Goal: Transaction & Acquisition: Purchase product/service

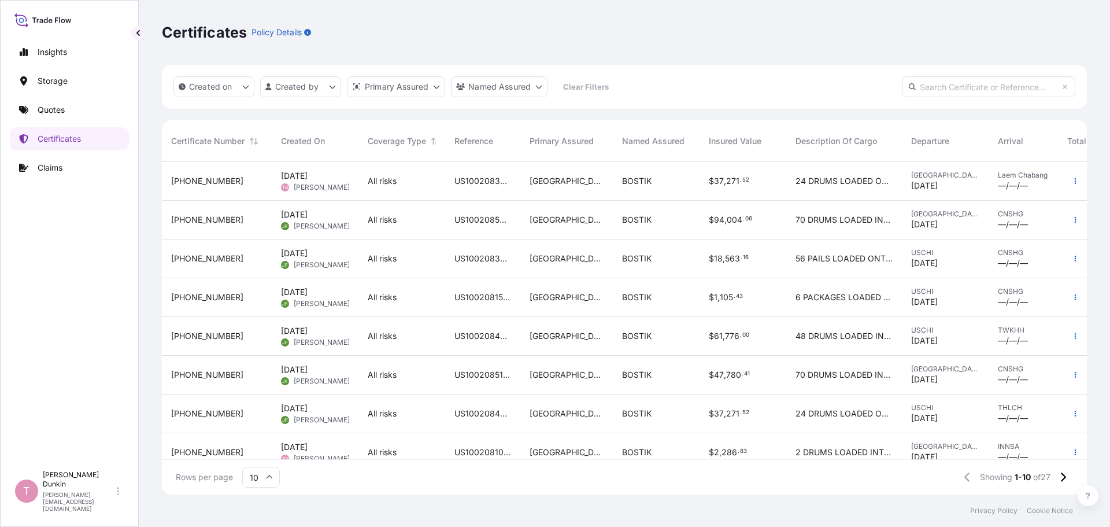
scroll to position [330, 917]
click at [54, 112] on p "Quotes" at bounding box center [51, 110] width 27 height 12
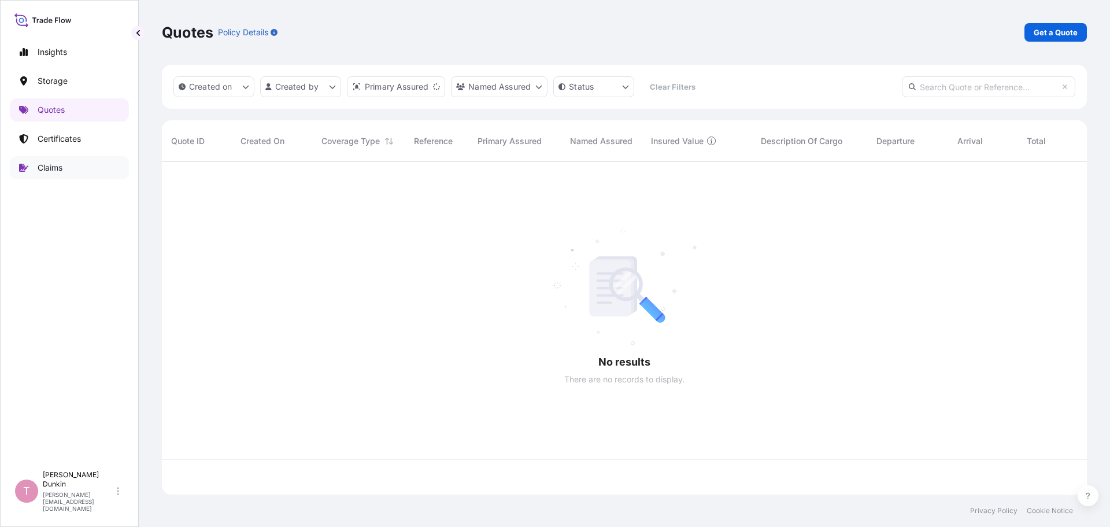
scroll to position [330, 917]
click at [1063, 30] on p "Get a Quote" at bounding box center [1056, 33] width 44 height 12
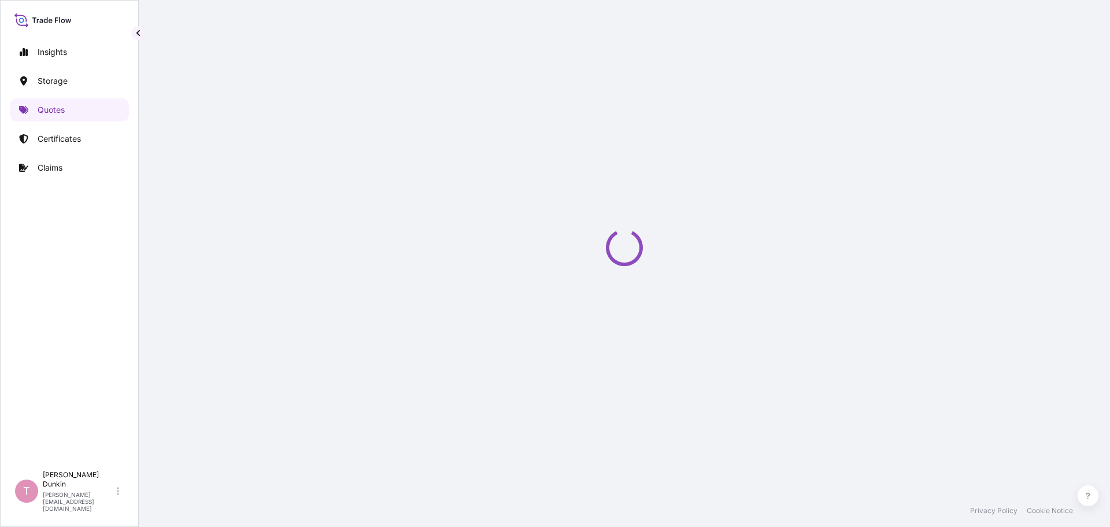
select select "Water"
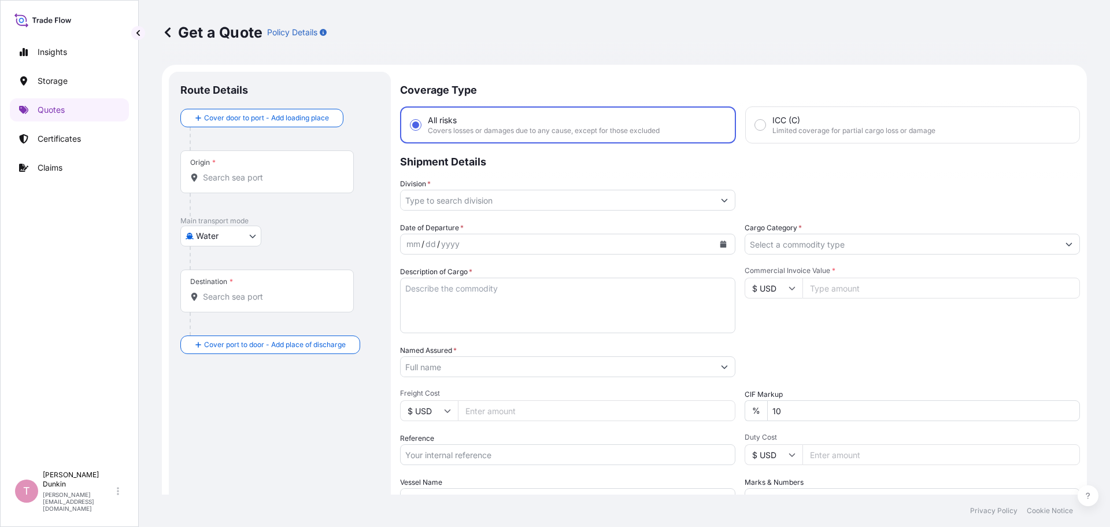
scroll to position [19, 0]
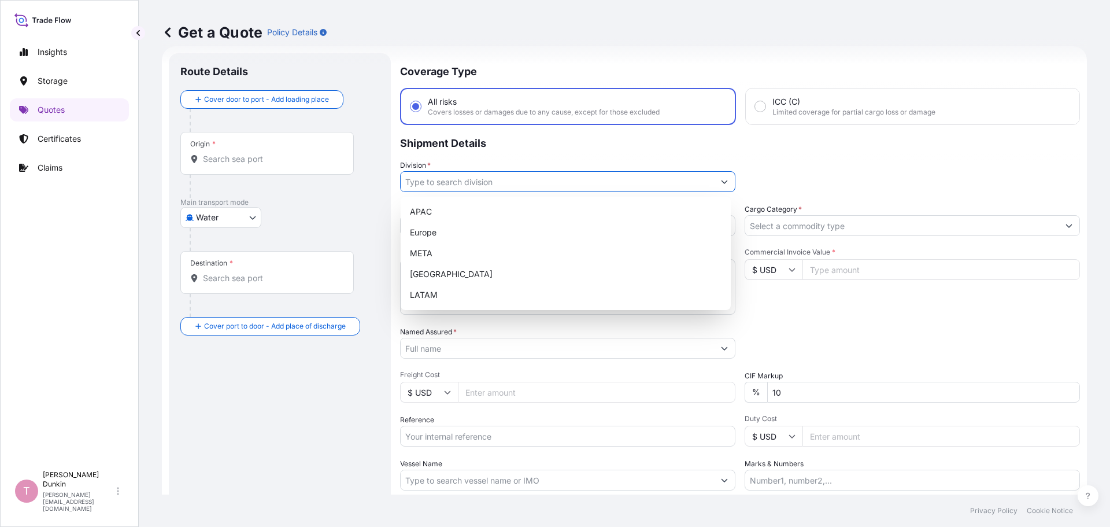
click at [722, 179] on icon "Show suggestions" at bounding box center [724, 181] width 7 height 7
click at [431, 274] on div "[GEOGRAPHIC_DATA]" at bounding box center [565, 274] width 321 height 21
type input "[GEOGRAPHIC_DATA]"
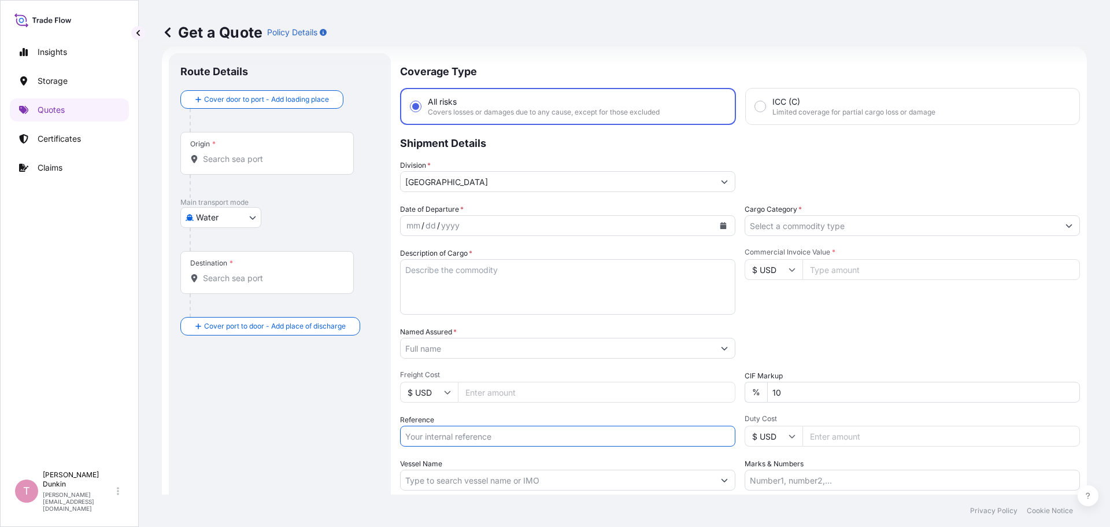
paste input "US10020855794"
type input "US10020855794"
click at [430, 229] on div "dd" at bounding box center [430, 226] width 13 height 14
click at [720, 224] on icon "Calendar" at bounding box center [723, 225] width 7 height 7
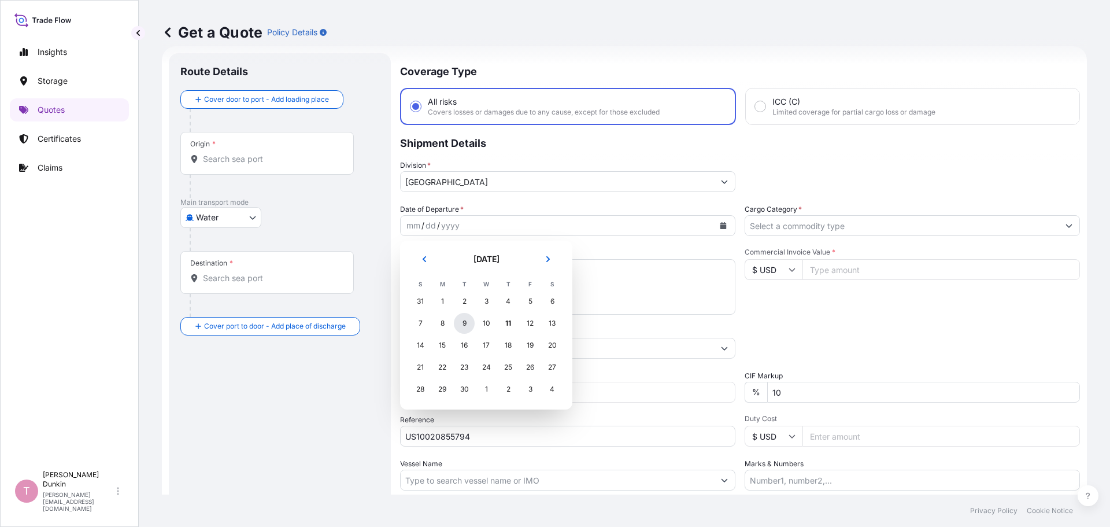
click at [463, 323] on div "9" at bounding box center [464, 323] width 21 height 21
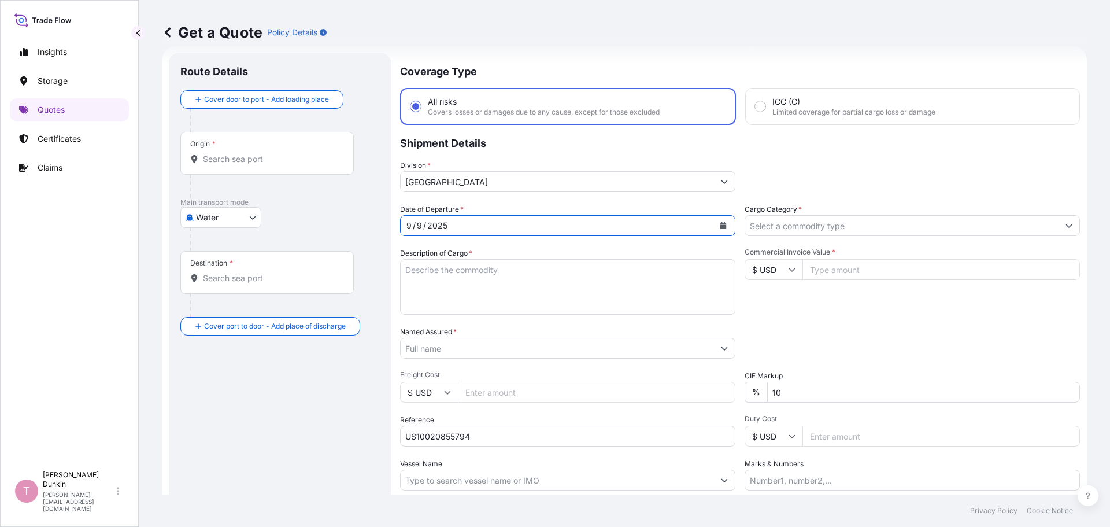
click at [1066, 224] on icon "Show suggestions" at bounding box center [1069, 225] width 7 height 7
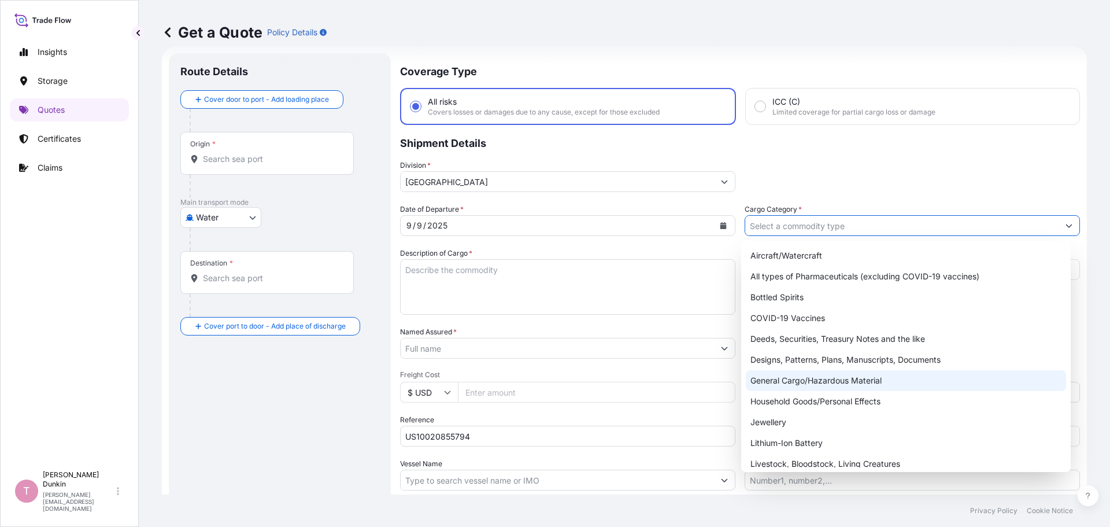
click at [778, 383] on div "General Cargo/Hazardous Material" at bounding box center [906, 380] width 321 height 21
type input "General Cargo/Hazardous Material"
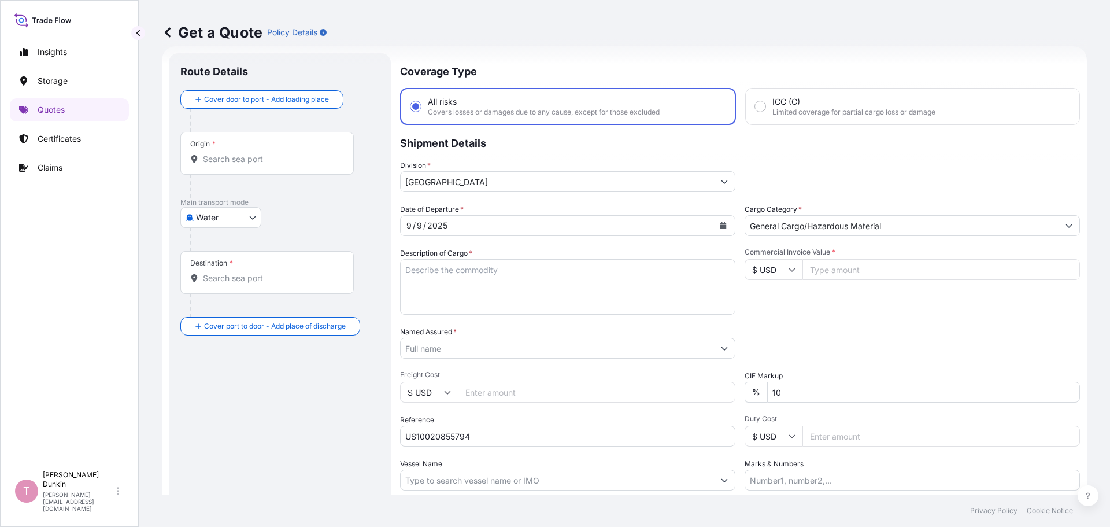
click at [437, 265] on textarea "Description of Cargo *" at bounding box center [567, 287] width 335 height 56
paste textarea "24"
click at [433, 269] on textarea "24" at bounding box center [567, 287] width 335 height 56
paste textarea "DRUMS LOADED ONTO 8 PALLETS LOADED INTO 1 20' CONTAINER(S) ADCOTE(TM) 35D9 181 …"
click at [584, 305] on textarea "24 DRUMS LOADED ONTO 8 PALLETS LOADED INTO 1 20' CONTAINER(S) ADCOTE(TM) 35D9 1…" at bounding box center [567, 287] width 335 height 56
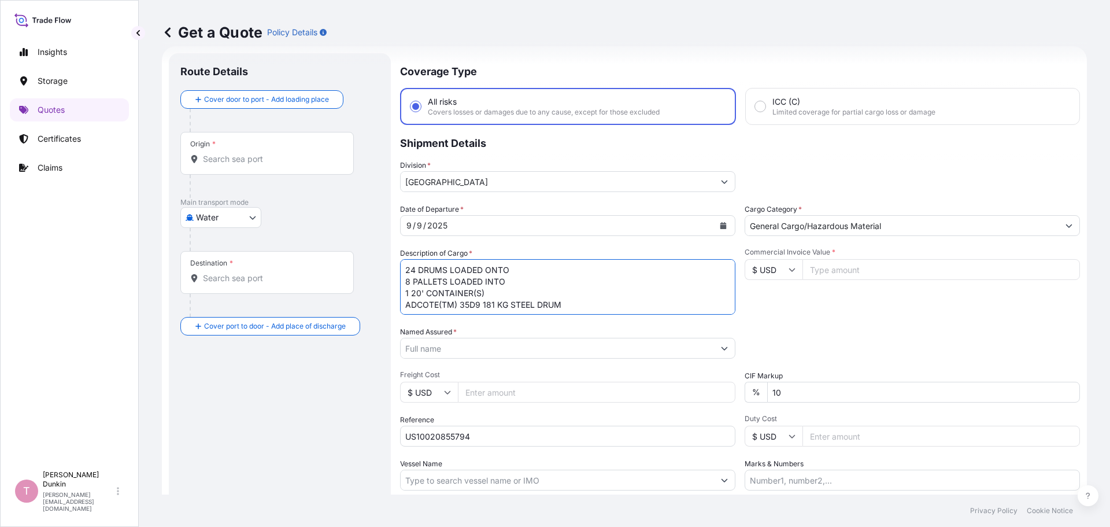
paste textarea "UNITED STATES UN1866 RESIN SOLUTION, 3, II IMDG UN1866 RESIN SOLUTION, 3, II, (…"
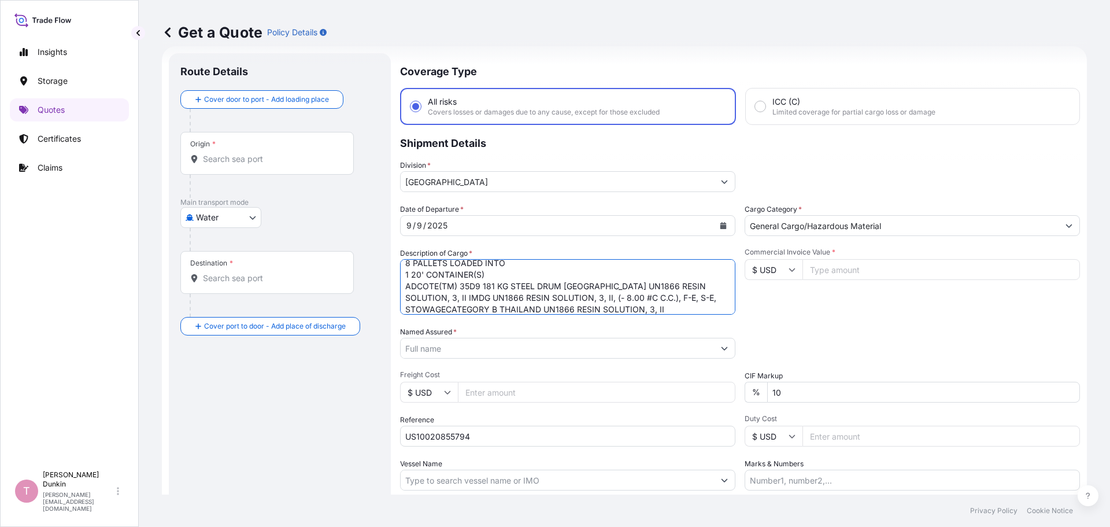
type textarea "24 DRUMS LOADED ONTO 8 PALLETS LOADED INTO 1 20' CONTAINER(S) ADCOTE(TM) 35D9 1…"
click at [563, 347] on input "Named Assured *" at bounding box center [557, 348] width 313 height 21
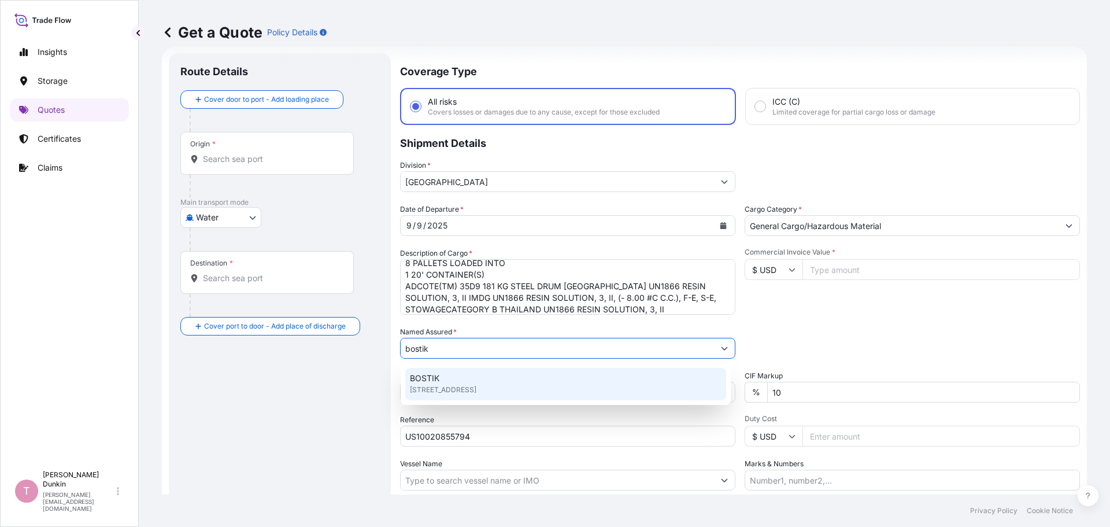
click at [435, 376] on span "BOSTIK" at bounding box center [424, 378] width 29 height 12
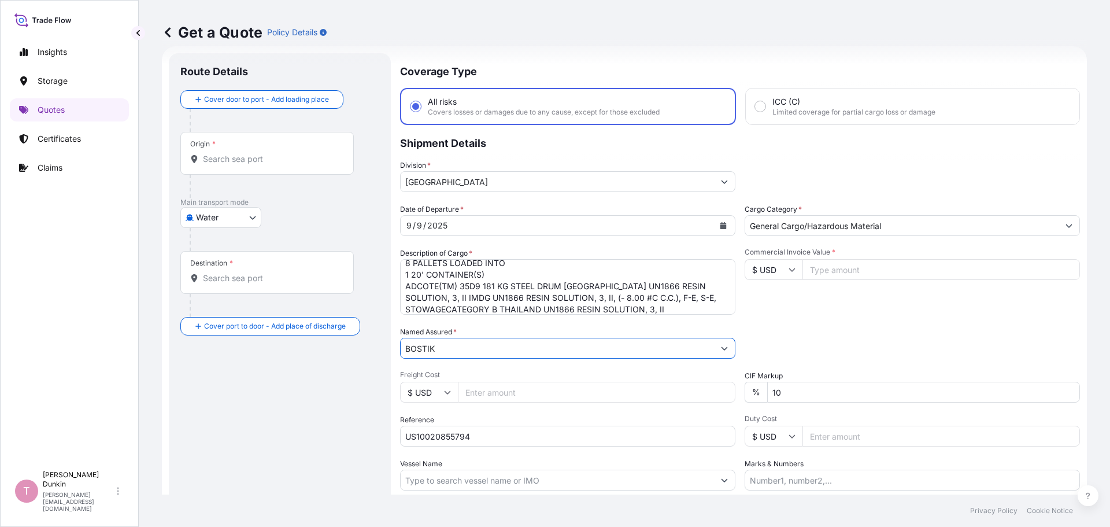
type input "BOSTIK"
click at [837, 269] on input "Commercial Invoice Value *" at bounding box center [942, 269] width 278 height 21
paste input "33883.20"
type input "33883.20"
click at [418, 480] on input "Vessel Name" at bounding box center [557, 480] width 313 height 21
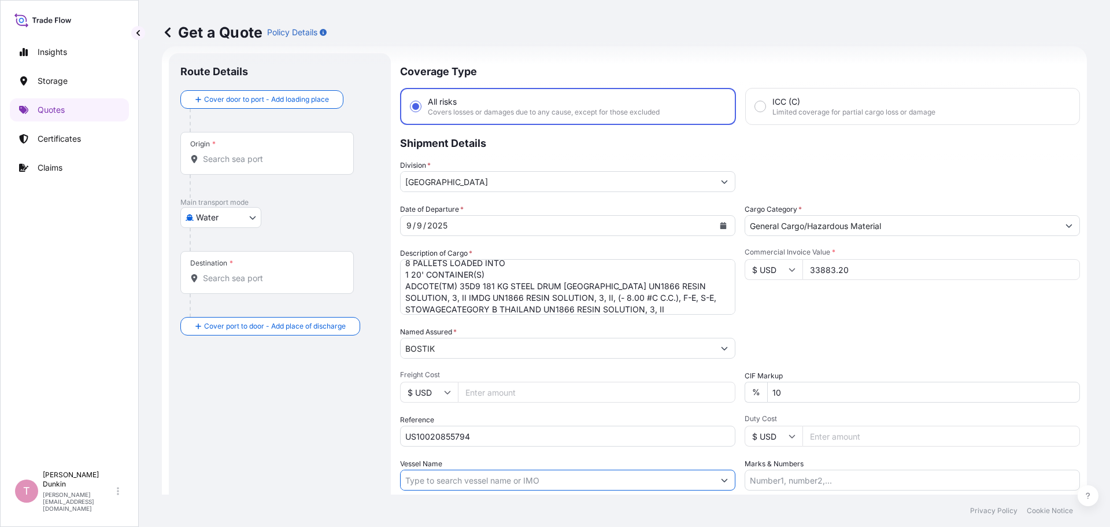
paste input "CMA CGM [PERSON_NAME]"
click at [522, 484] on input "CMA CGM [PERSON_NAME]#" at bounding box center [557, 480] width 313 height 21
paste input "1TUERN1MA"
type input "CMA CGM [PERSON_NAME]# 1TUERN1MA"
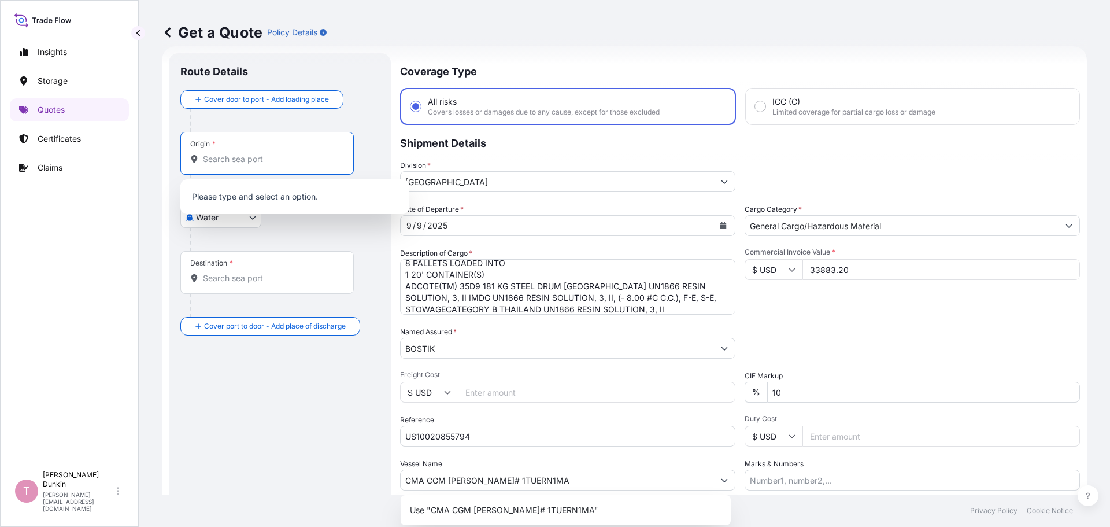
click at [221, 158] on input "Origin *" at bounding box center [271, 159] width 136 height 12
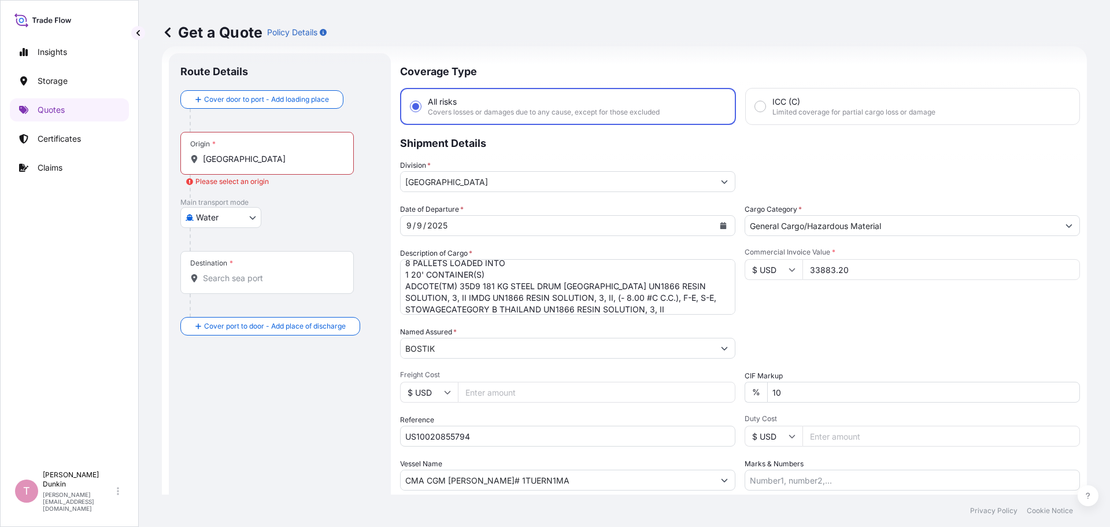
click at [225, 158] on input "[GEOGRAPHIC_DATA]" at bounding box center [271, 159] width 136 height 12
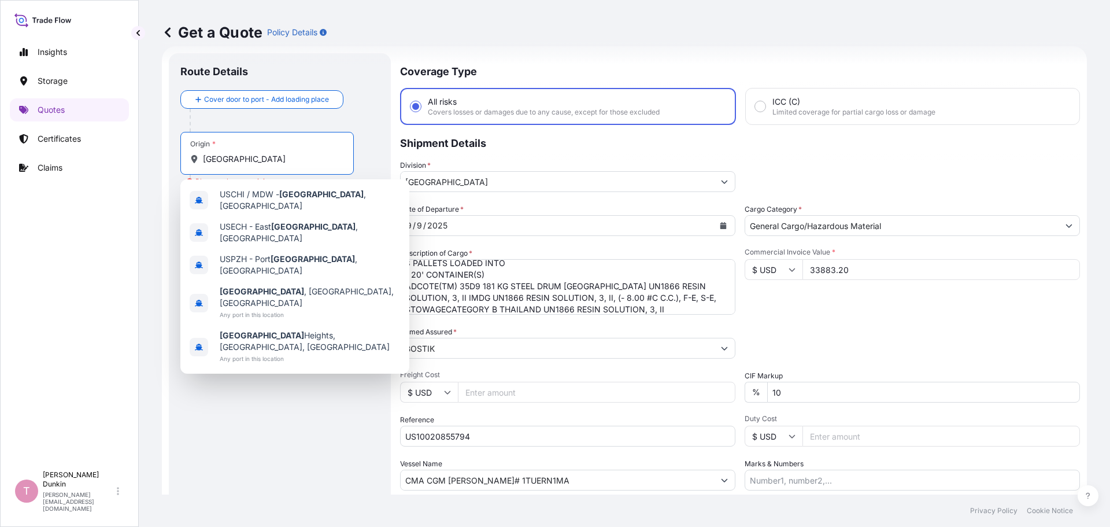
click at [225, 158] on input "[GEOGRAPHIC_DATA]" at bounding box center [271, 159] width 136 height 12
paste input "[GEOGRAPHIC_DATA], [GEOGRAPHIC_DATA]"
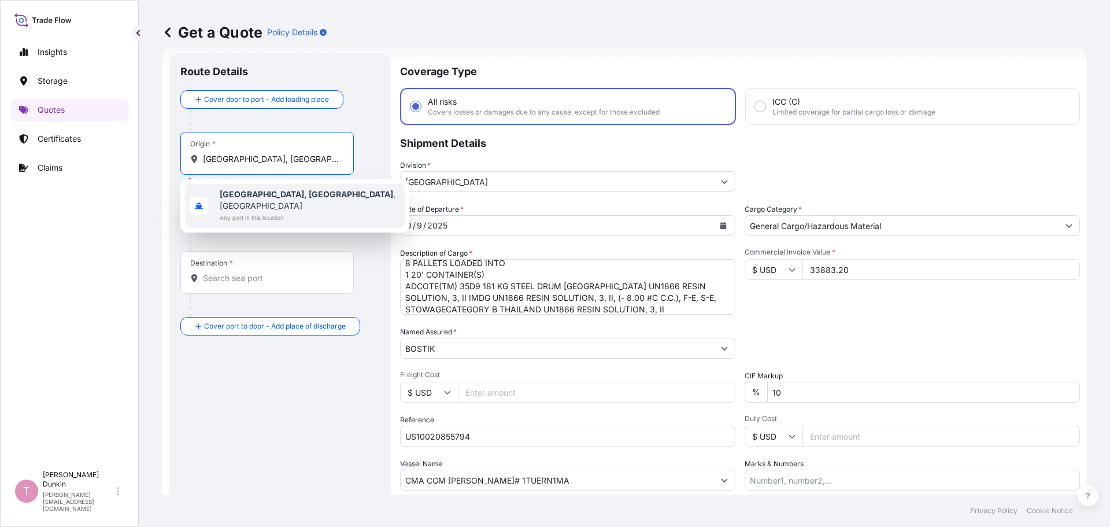
click at [238, 194] on b "[GEOGRAPHIC_DATA], [GEOGRAPHIC_DATA]" at bounding box center [306, 194] width 173 height 10
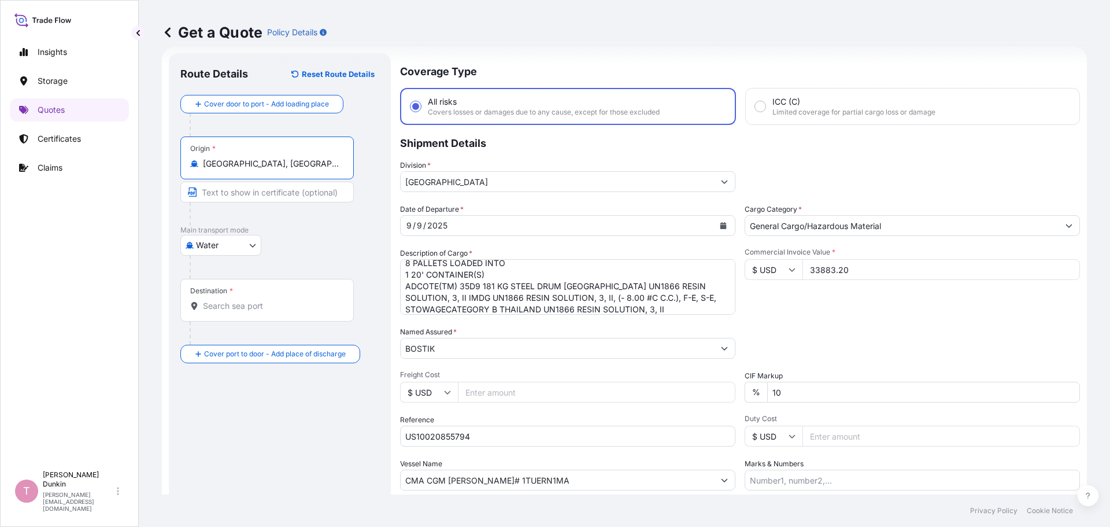
type input "[GEOGRAPHIC_DATA], [GEOGRAPHIC_DATA], [GEOGRAPHIC_DATA]"
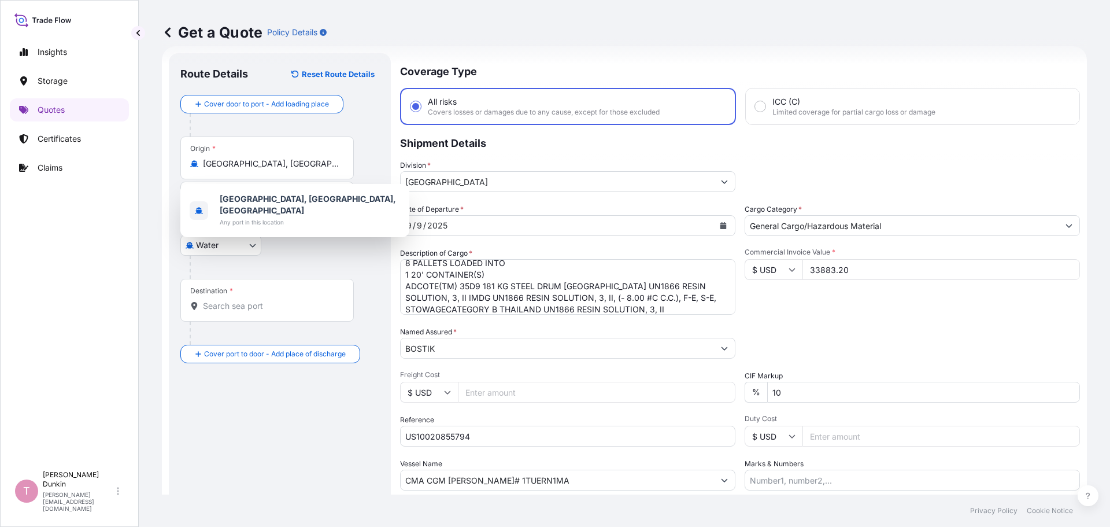
click at [233, 293] on div "Destination *" at bounding box center [266, 300] width 173 height 43
click at [233, 300] on input "Destination *" at bounding box center [271, 306] width 136 height 12
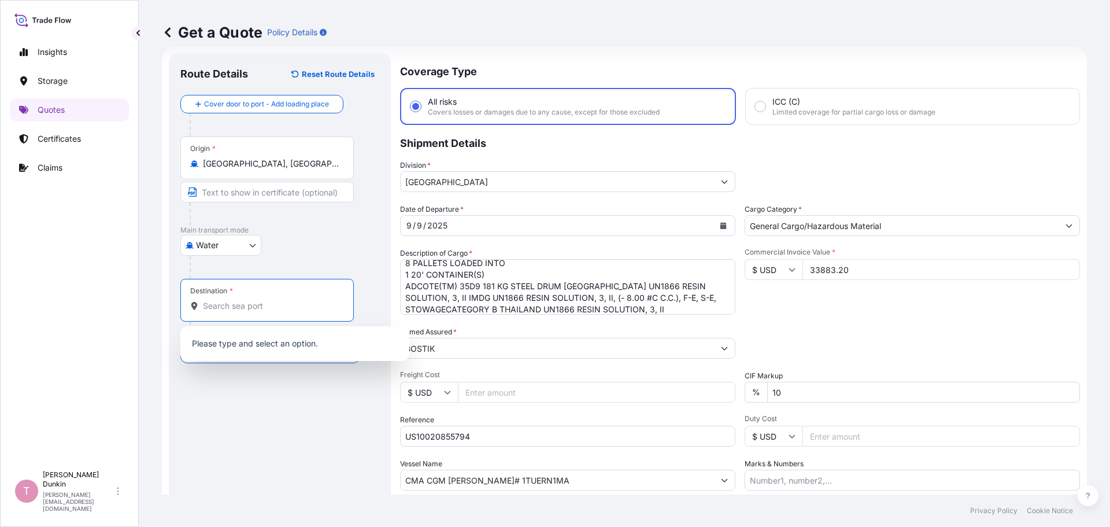
paste input "[GEOGRAPHIC_DATA], [GEOGRAPHIC_DATA]"
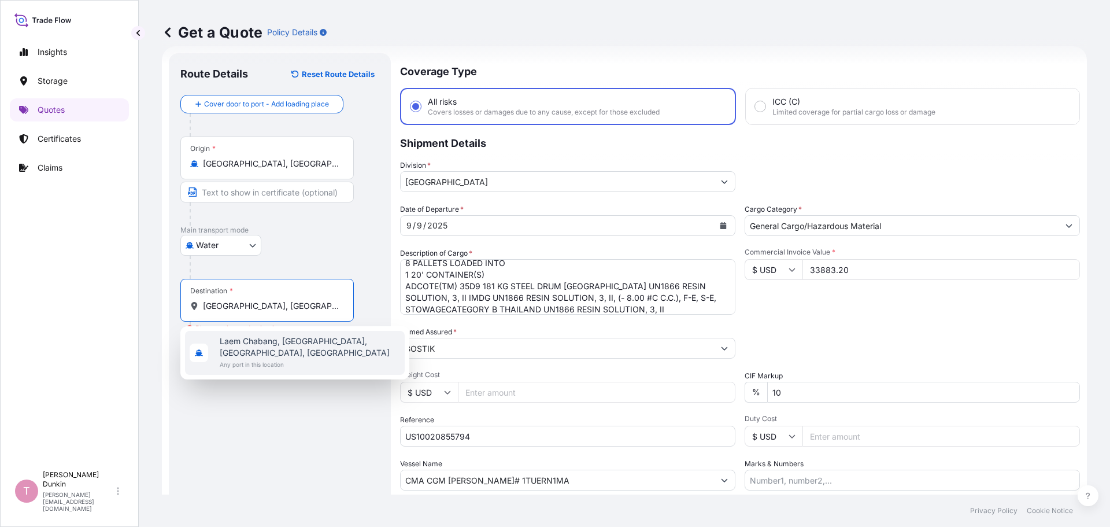
click at [235, 341] on span "Laem Chabang, [GEOGRAPHIC_DATA], [GEOGRAPHIC_DATA], [GEOGRAPHIC_DATA]" at bounding box center [310, 346] width 180 height 23
type input "Laem Chabang, [GEOGRAPHIC_DATA], [GEOGRAPHIC_DATA], [GEOGRAPHIC_DATA]"
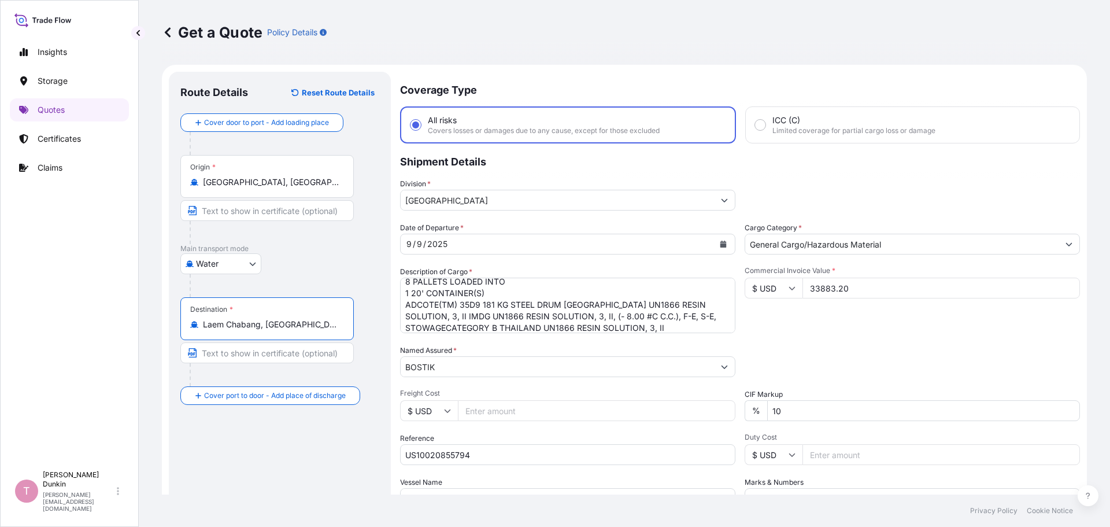
scroll to position [108, 0]
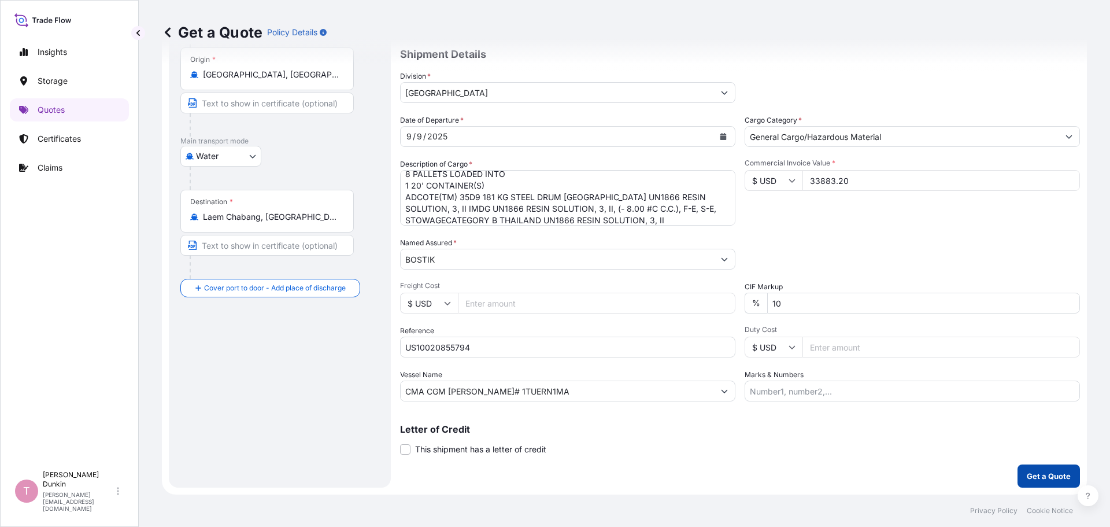
click at [1032, 476] on p "Get a Quote" at bounding box center [1049, 476] width 44 height 12
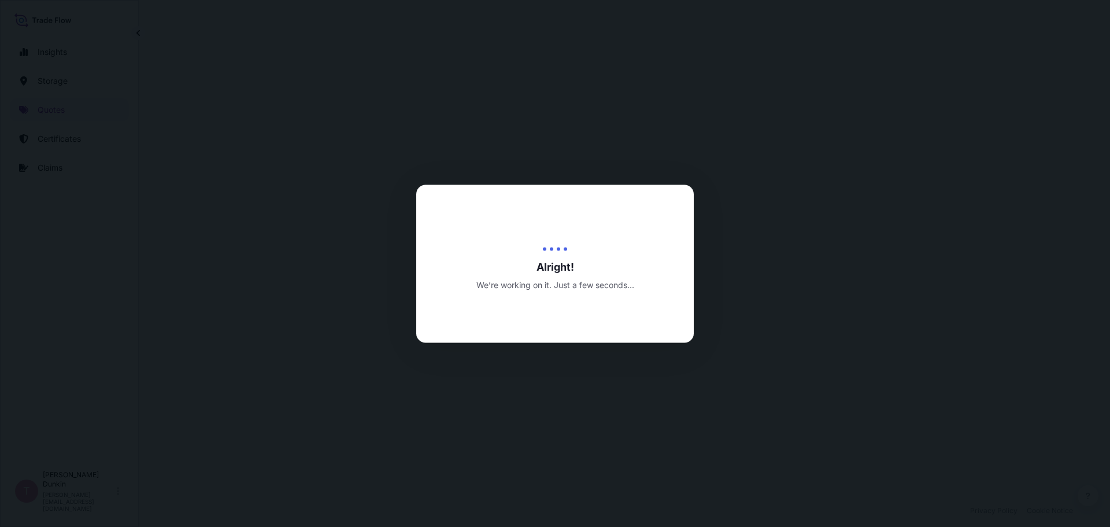
select select "Water"
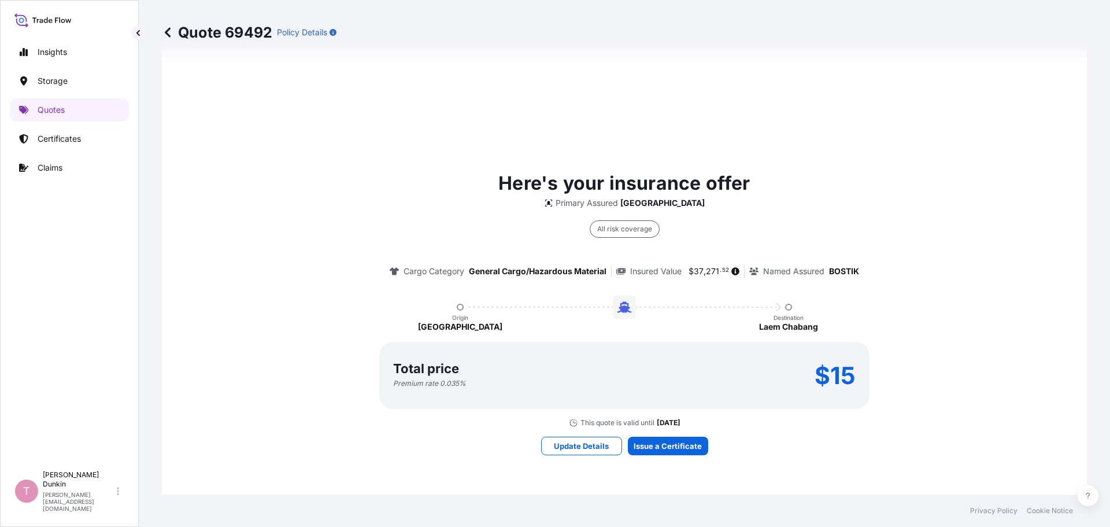
scroll to position [787, 0]
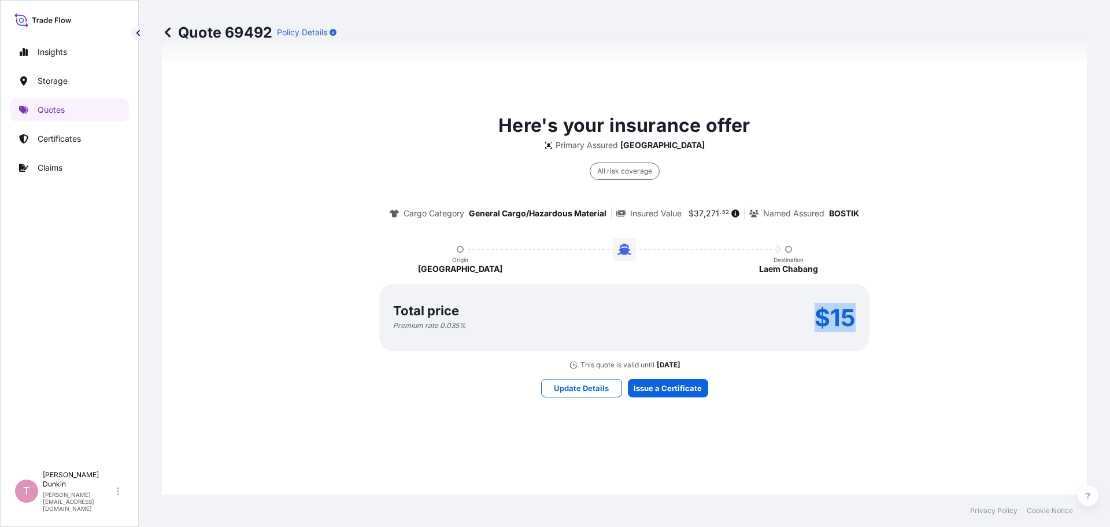
drag, startPoint x: 806, startPoint y: 309, endPoint x: 855, endPoint y: 320, distance: 49.8
click at [855, 320] on div "Total price Premium rate 0.035 % $15" at bounding box center [624, 317] width 490 height 67
copy p "$15"
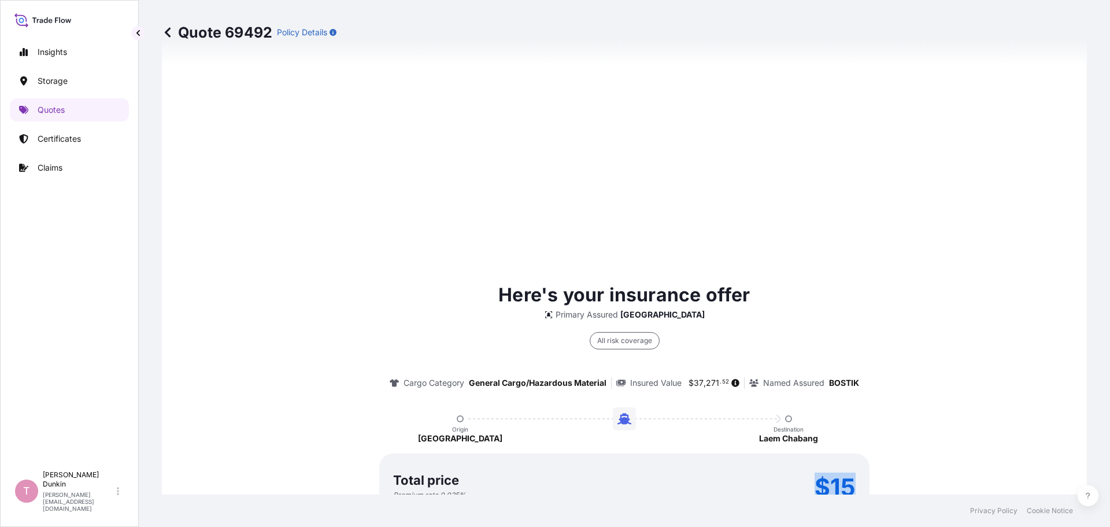
scroll to position [1653, 0]
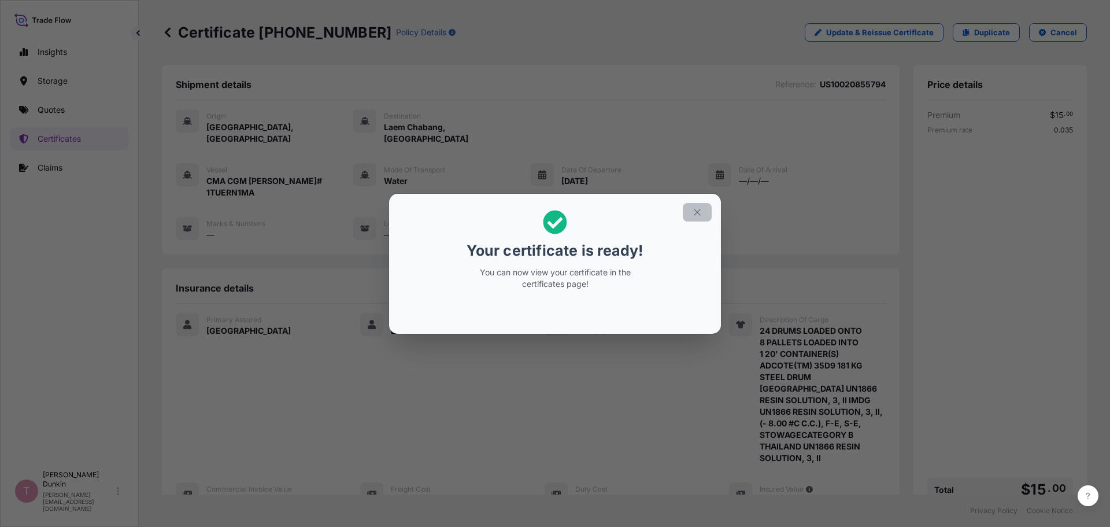
click at [695, 212] on icon "button" at bounding box center [697, 212] width 10 height 10
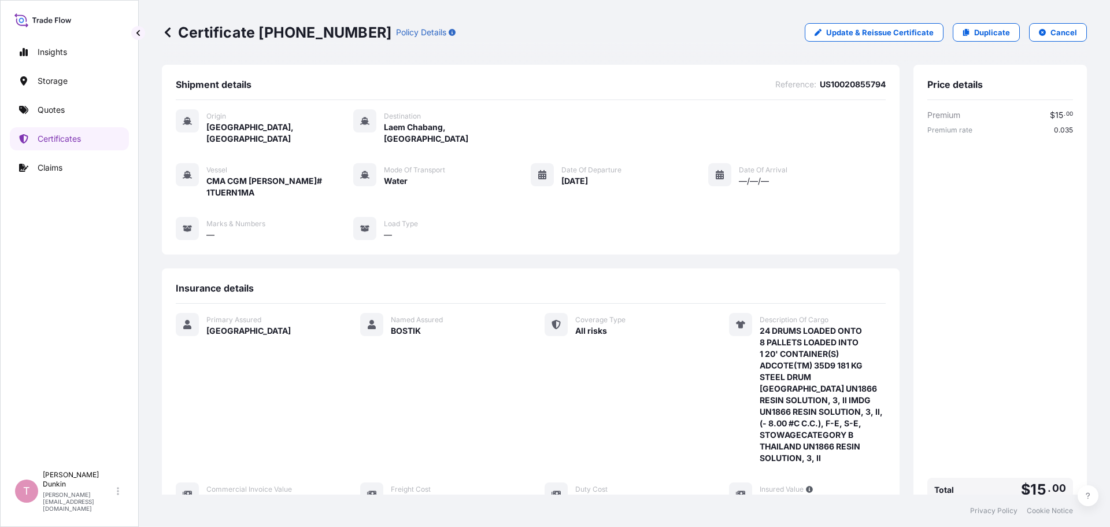
scroll to position [197, 0]
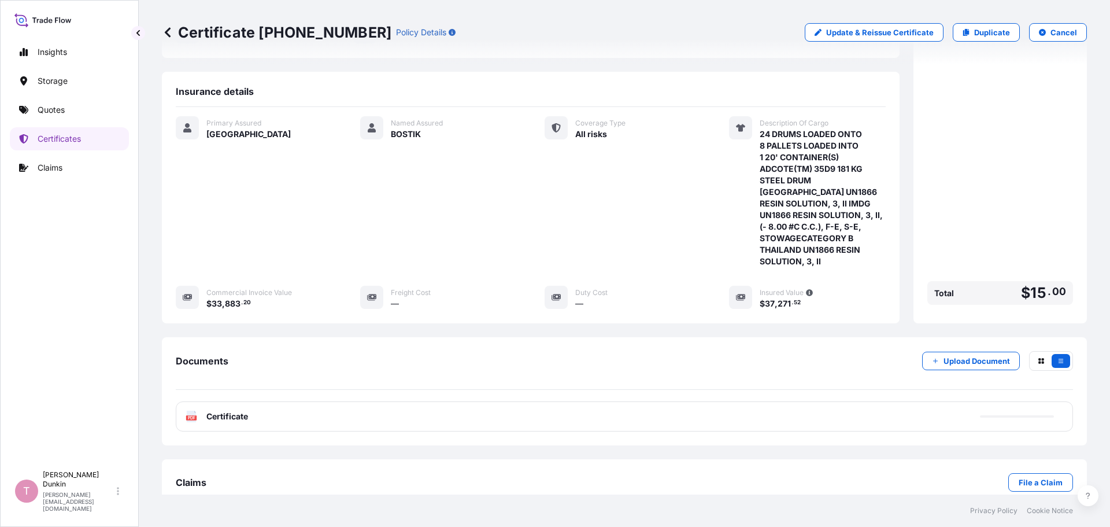
click at [187, 415] on rect at bounding box center [191, 417] width 10 height 5
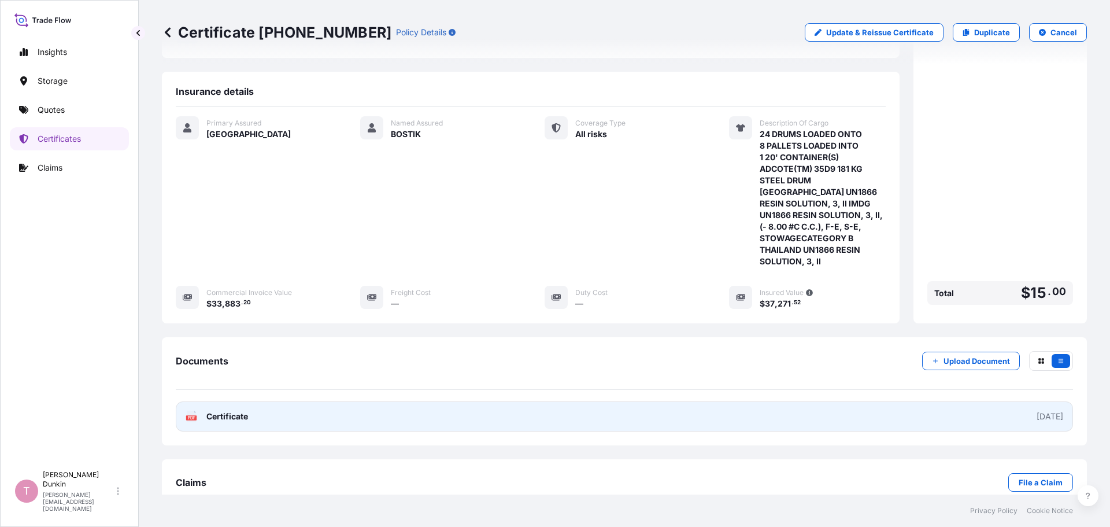
click at [230, 411] on span "Certificate" at bounding box center [227, 417] width 42 height 12
